Goal: Information Seeking & Learning: Find specific fact

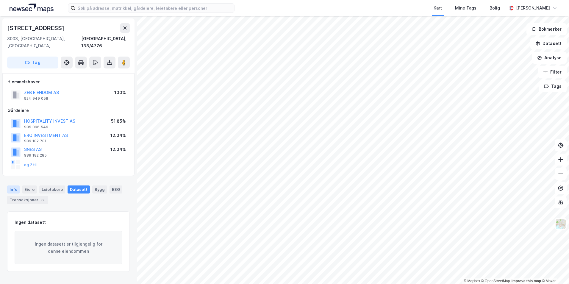
click at [16, 185] on div "Info" at bounding box center [13, 189] width 13 height 8
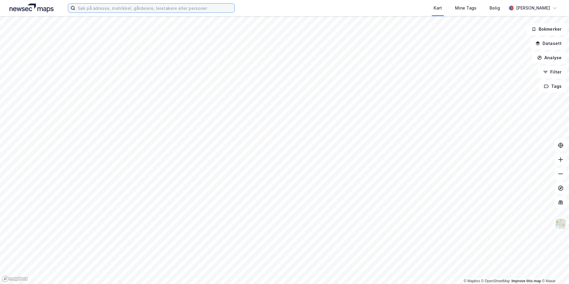
click at [155, 12] on input at bounding box center [154, 8] width 159 height 9
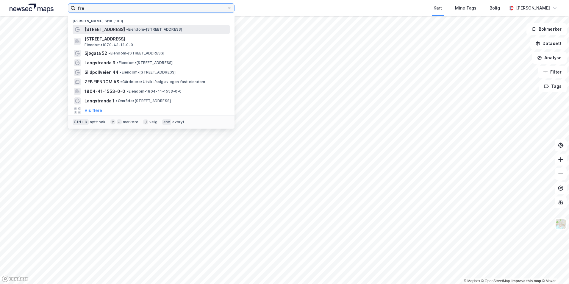
type input "fre"
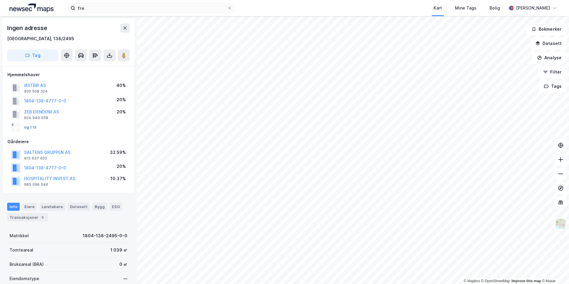
click at [0, 0] on button "og 1 til" at bounding box center [0, 0] width 0 height 0
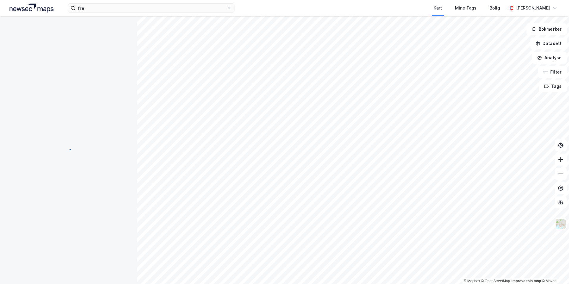
scroll to position [2, 0]
